Goal: Task Accomplishment & Management: Complete application form

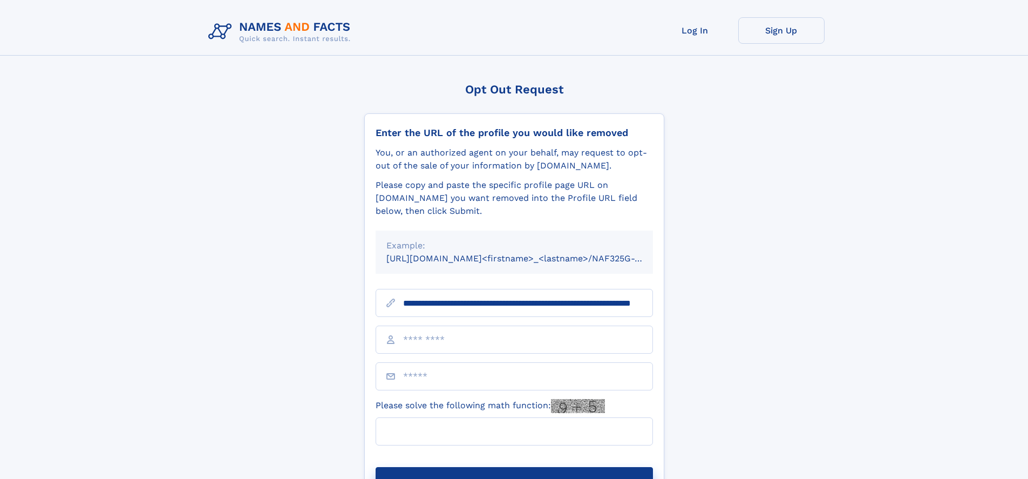
scroll to position [0, 101]
type input "**********"
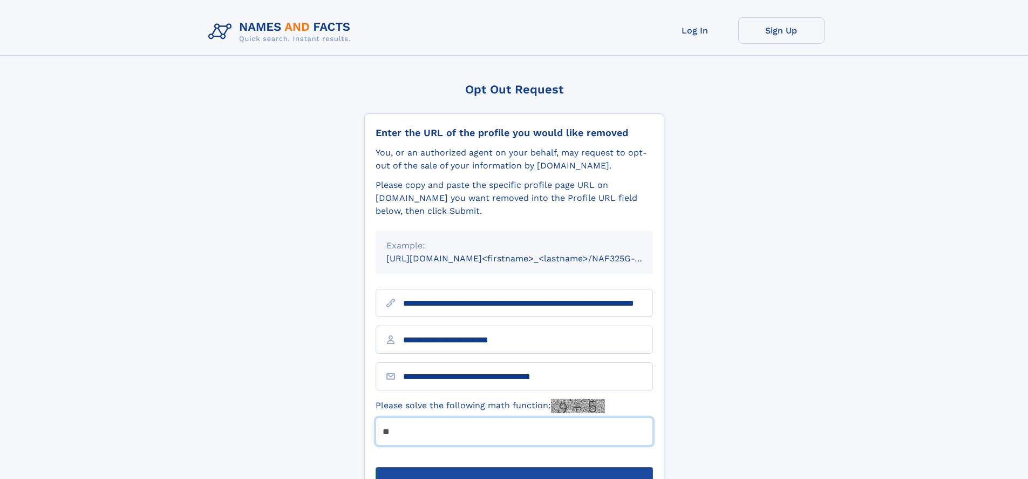
type input "**"
click at [514, 467] on button "Submit Opt Out Request" at bounding box center [514, 484] width 277 height 35
